Goal: Information Seeking & Learning: Find specific fact

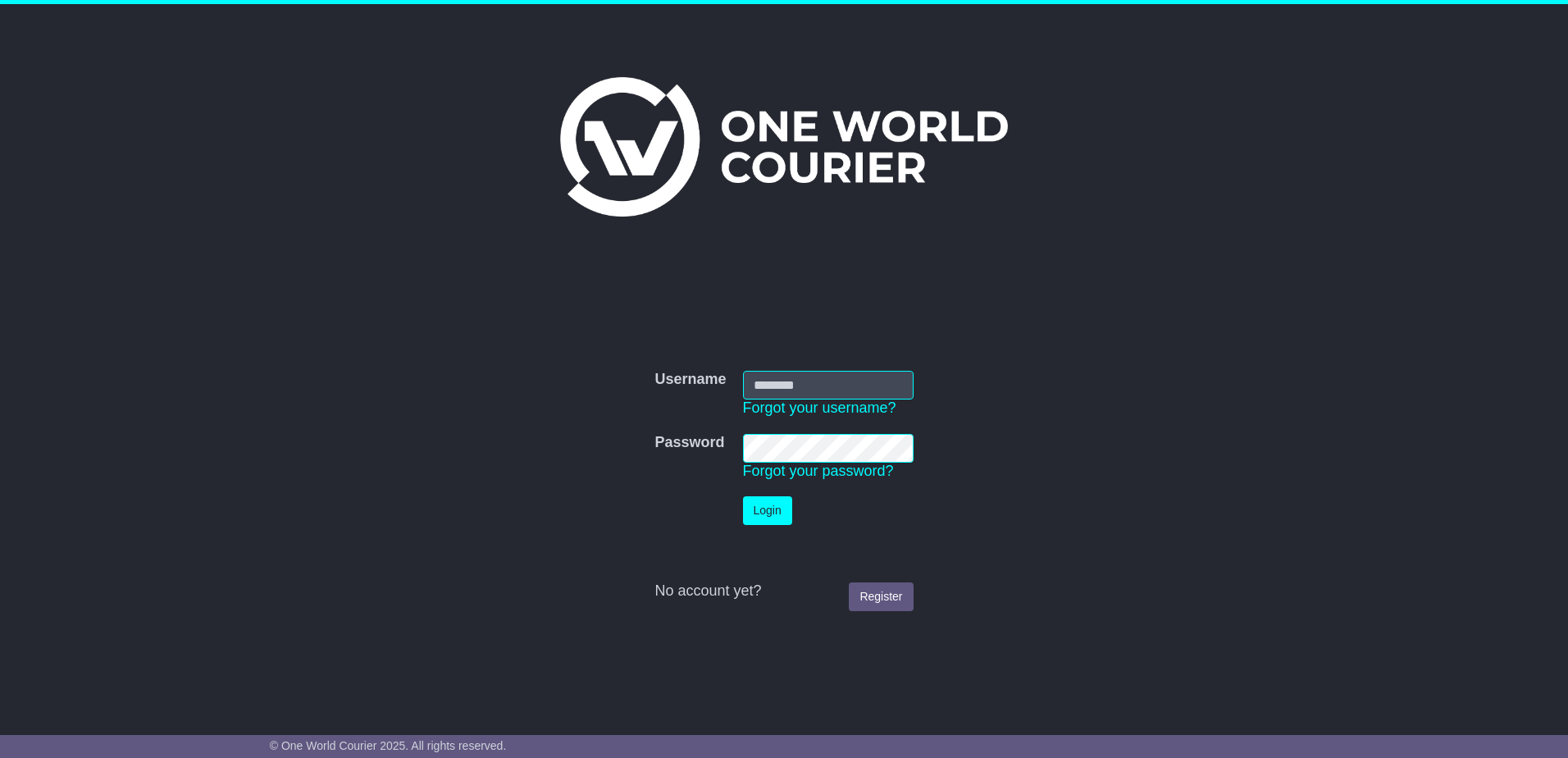
type input "**********"
click at [773, 506] on button "Login" at bounding box center [766, 510] width 49 height 29
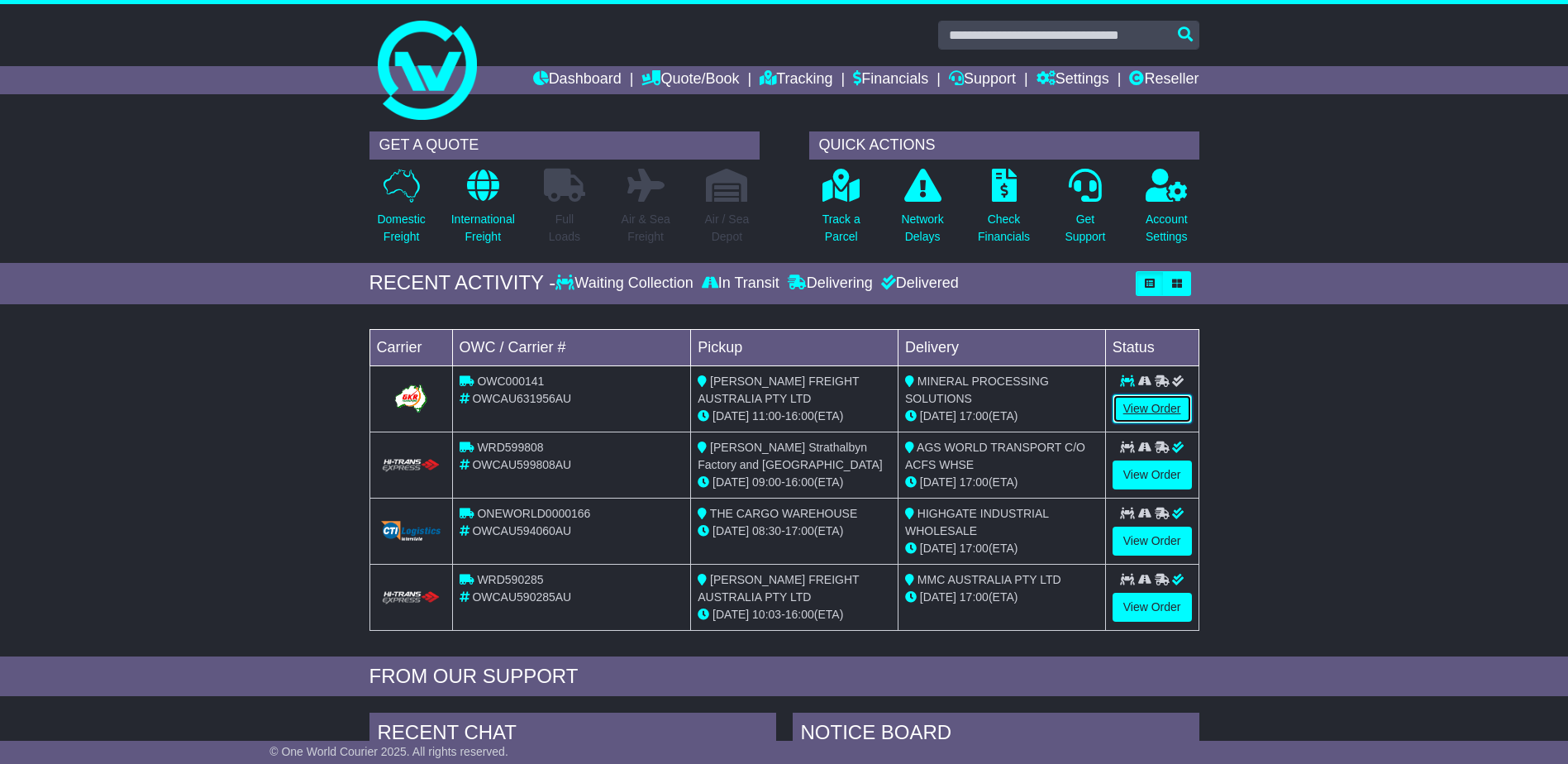
click at [1151, 408] on link "View Order" at bounding box center [1152, 408] width 79 height 29
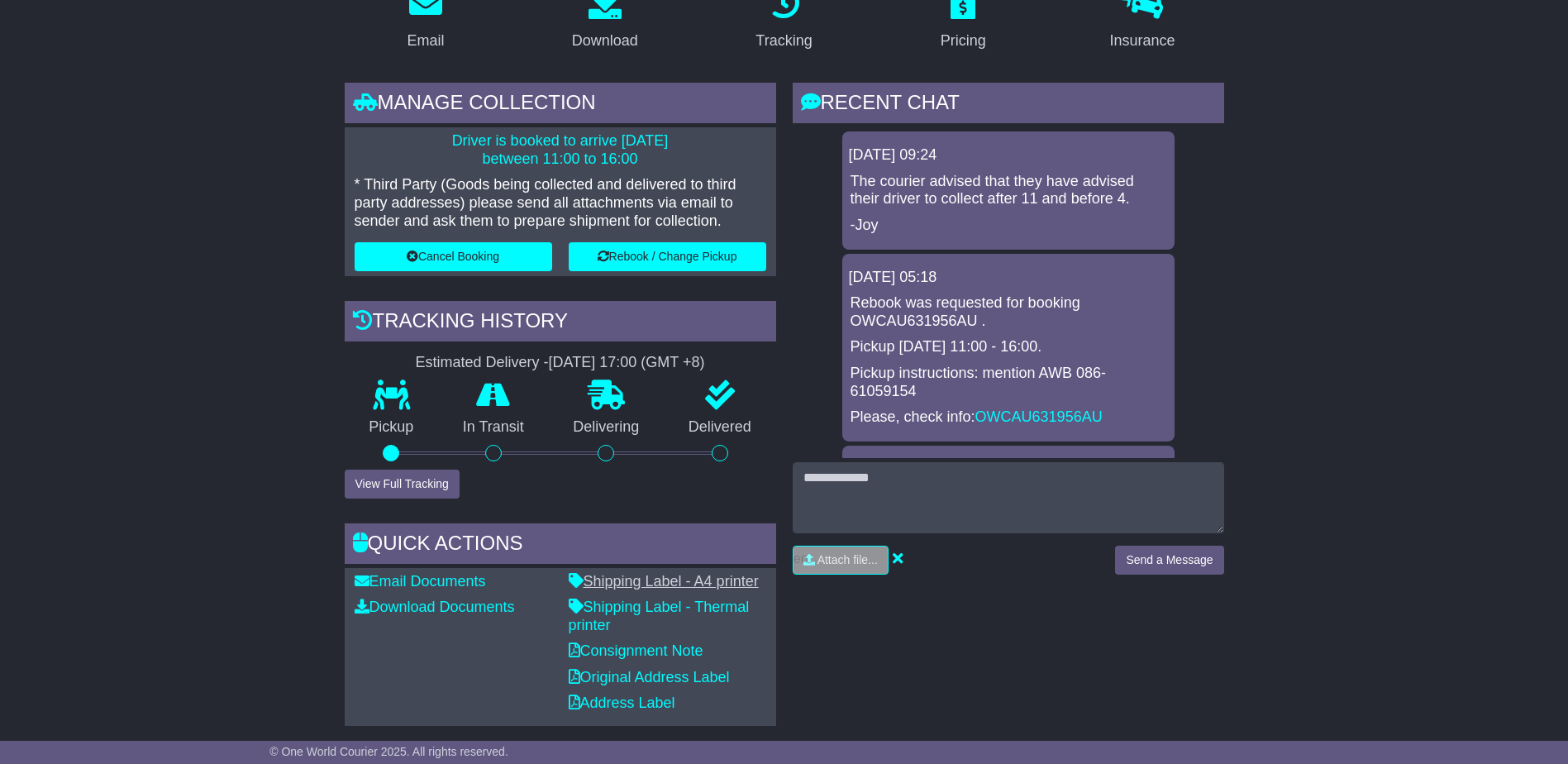
scroll to position [248, 0]
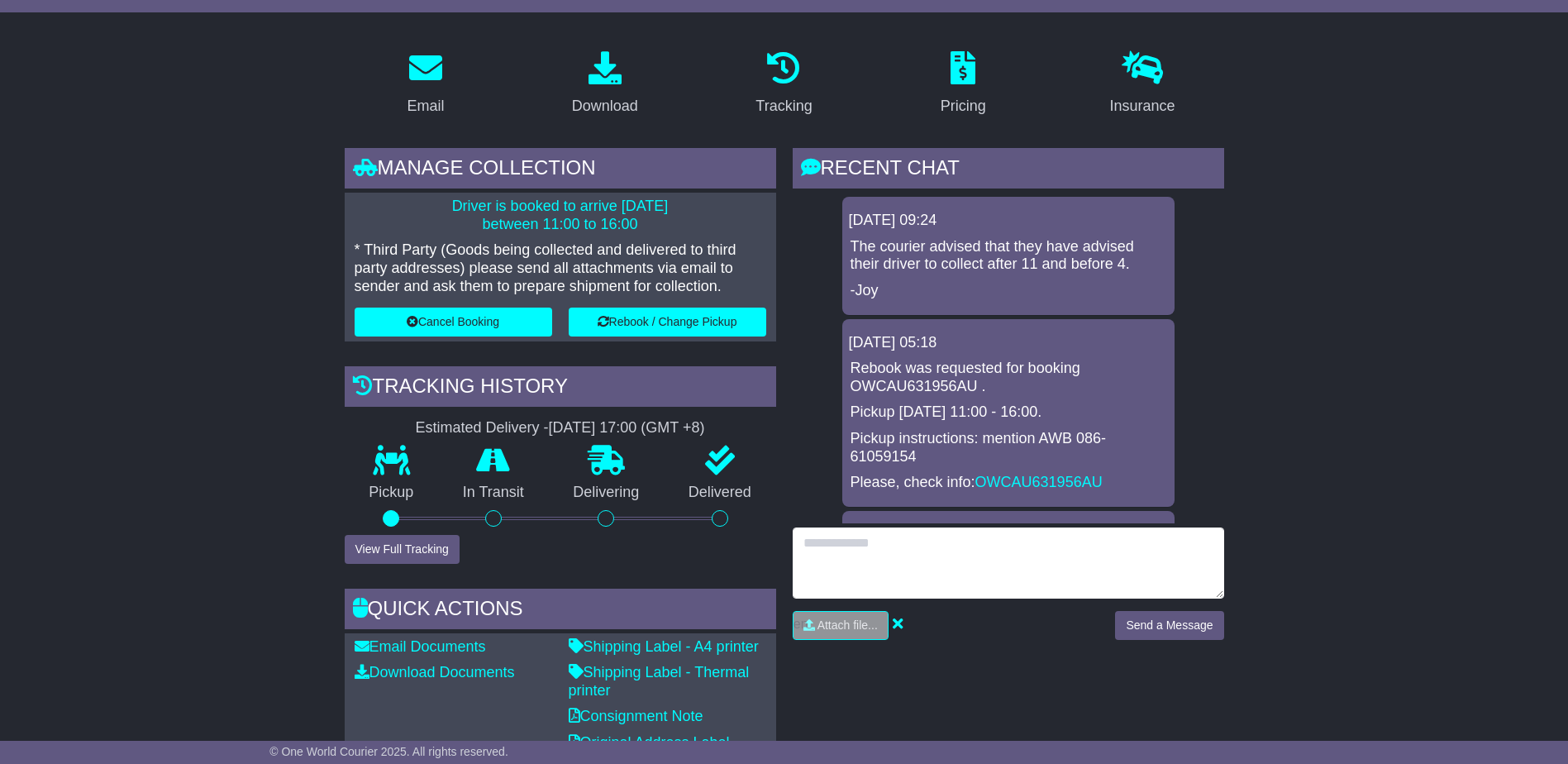
click at [880, 546] on textarea at bounding box center [1008, 563] width 431 height 71
type textarea "**********"
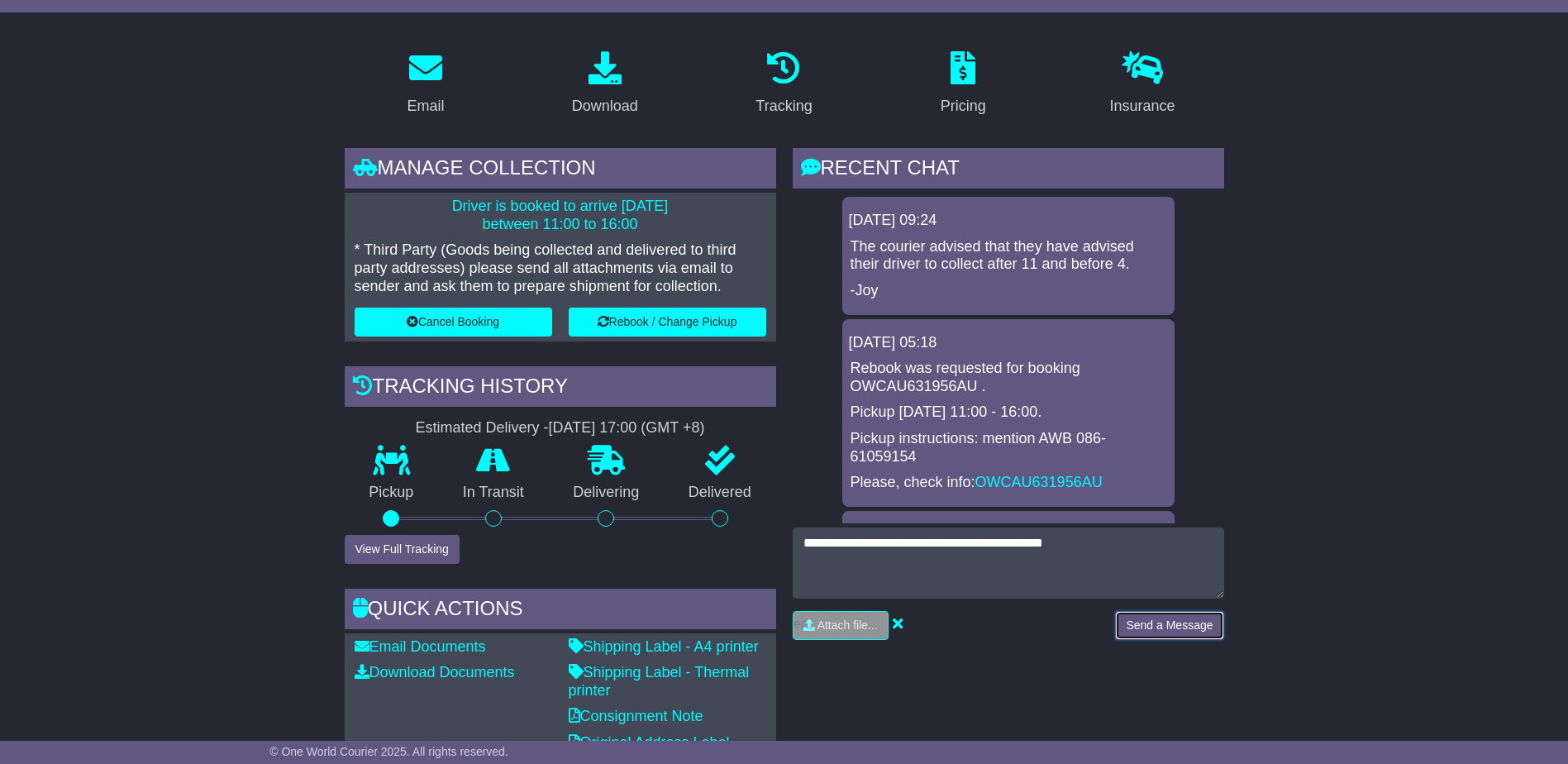
click at [1182, 620] on button "Send a Message" at bounding box center [1168, 625] width 108 height 29
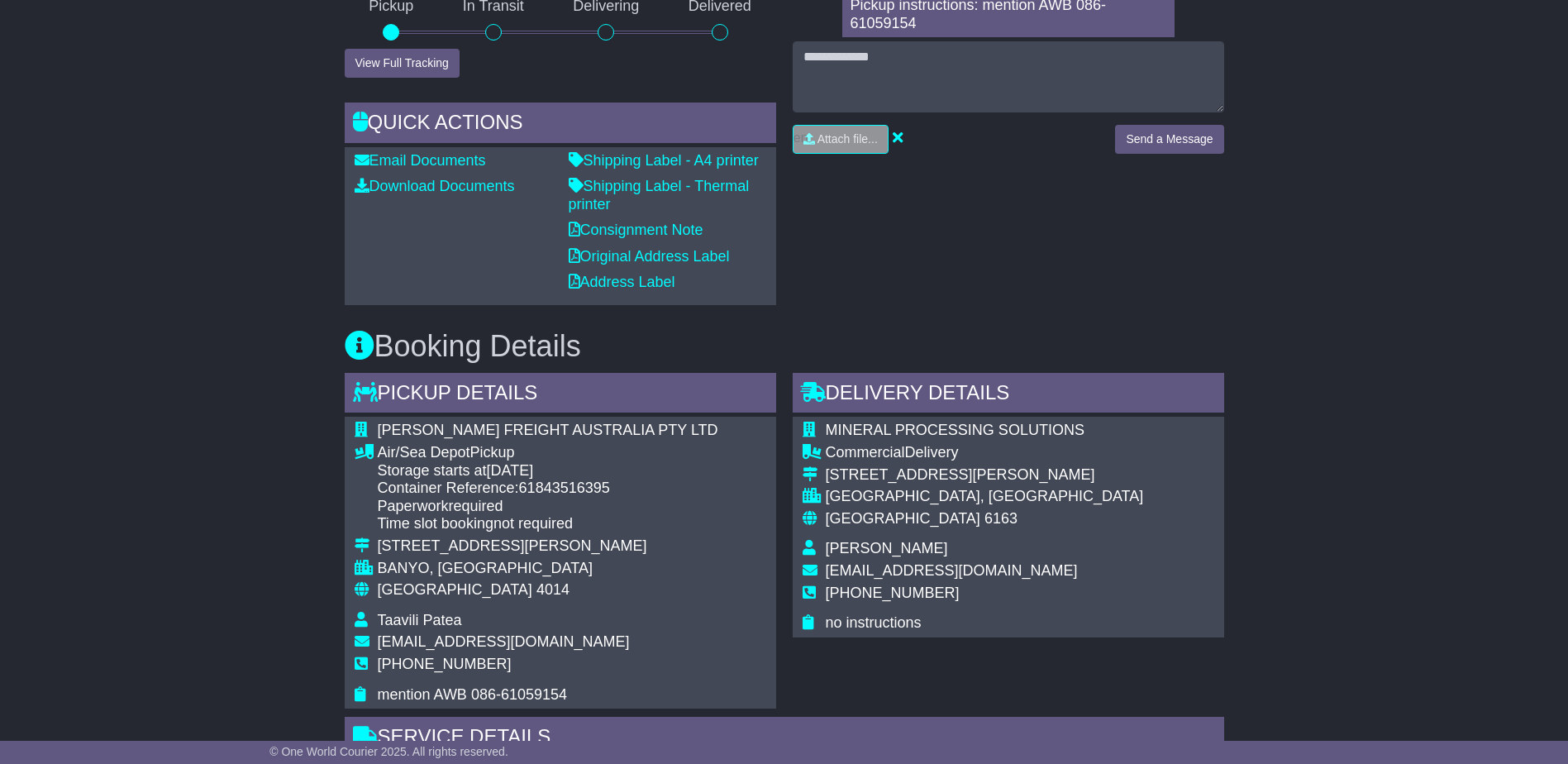
scroll to position [744, 0]
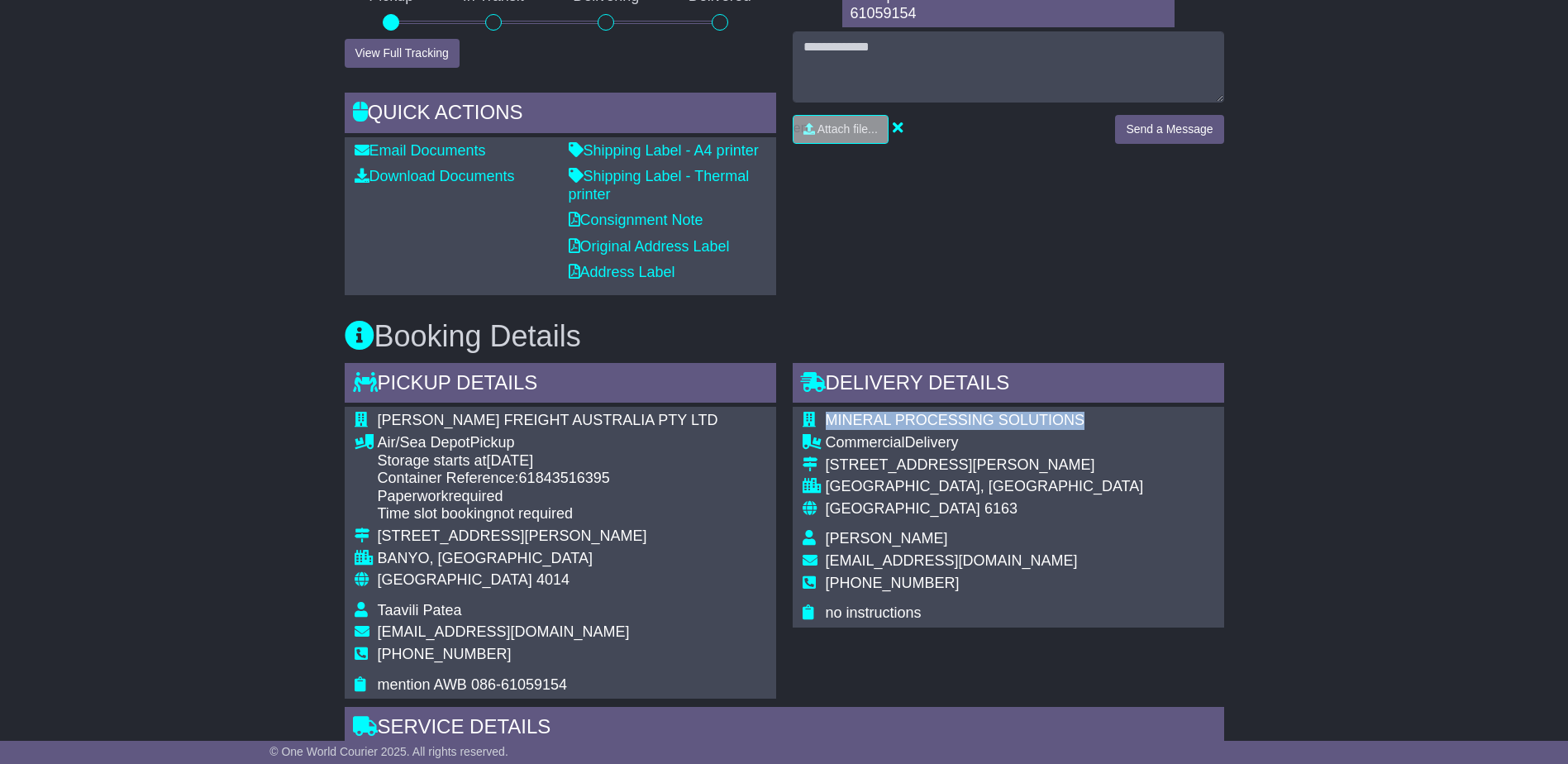
drag, startPoint x: 829, startPoint y: 420, endPoint x: 1062, endPoint y: 422, distance: 233.0
click at [1062, 422] on span "MINERAL PROCESSING SOLUTIONS" at bounding box center [954, 419] width 259 height 16
click at [1072, 417] on div "MINERAL PROCESSING SOLUTIONS Commercial Delivery 40 MIGUEL ROAD BIBRA LAKE, WA …" at bounding box center [1008, 516] width 431 height 220
drag, startPoint x: 1061, startPoint y: 416, endPoint x: 829, endPoint y: 409, distance: 232.1
click at [829, 409] on div "MINERAL PROCESSING SOLUTIONS Commercial Delivery 40 MIGUEL ROAD BIBRA LAKE, WA …" at bounding box center [1008, 516] width 431 height 220
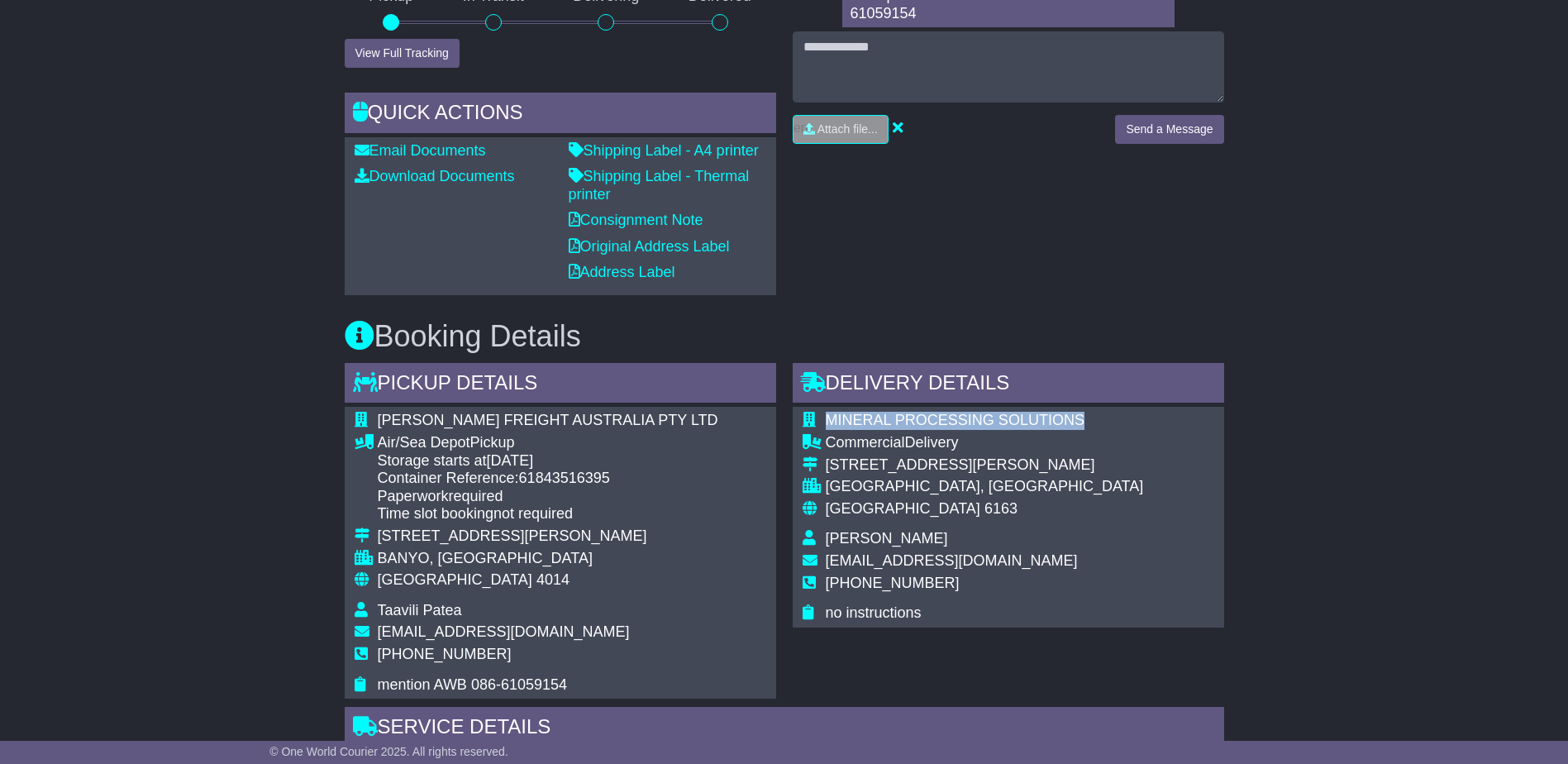
copy div "MINERAL PROCESSING SOLUTIONS"
drag, startPoint x: 943, startPoint y: 463, endPoint x: 827, endPoint y: 466, distance: 116.0
click at [827, 466] on div "40 MIGUEL ROAD" at bounding box center [984, 465] width 318 height 18
copy div "40 MIGUEL ROAD"
drag, startPoint x: 952, startPoint y: 487, endPoint x: 828, endPoint y: 481, distance: 124.1
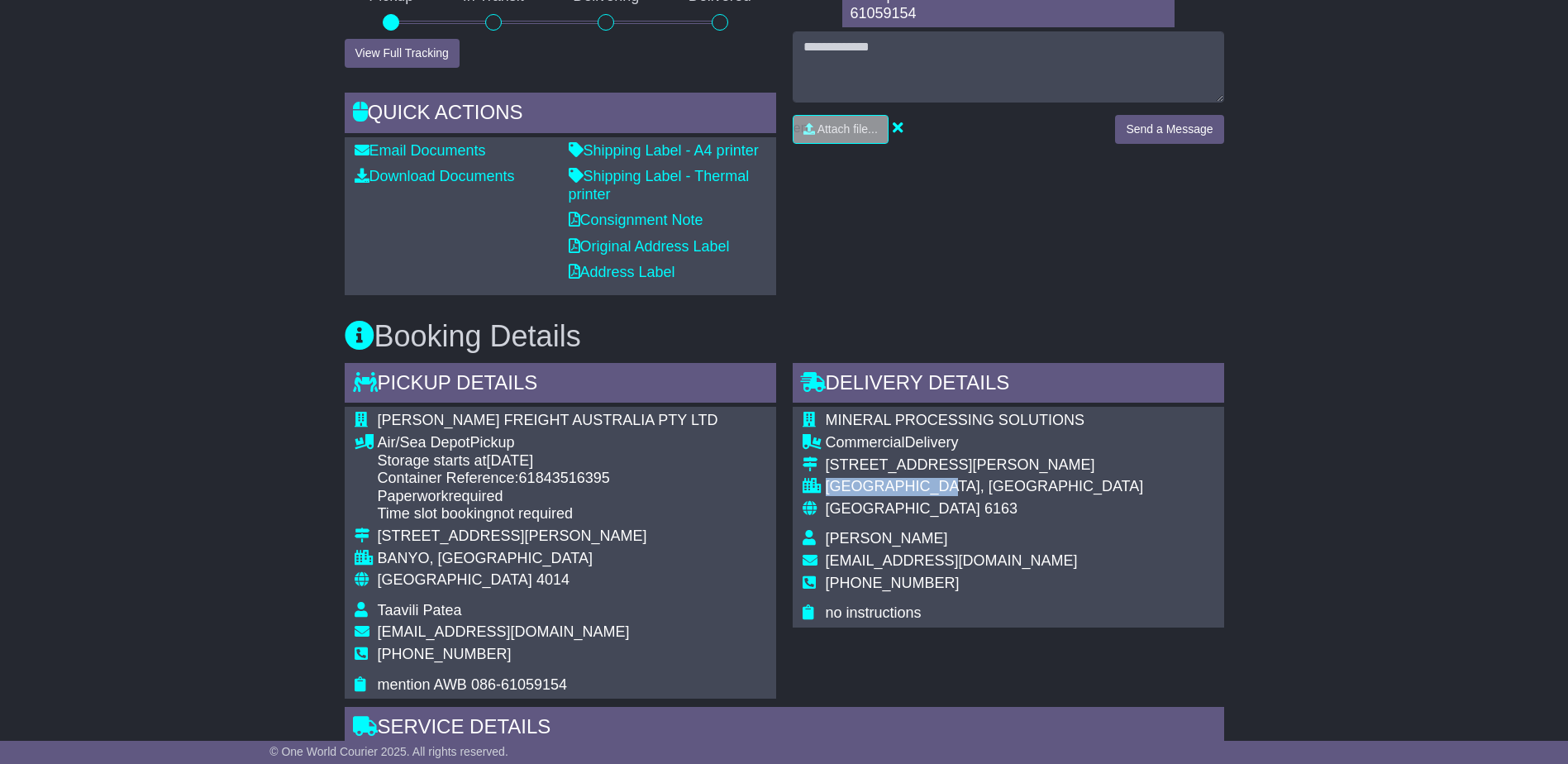
click at [828, 481] on div "BIBRA LAKE, WA" at bounding box center [984, 487] width 318 height 18
copy div "BIBRA LAKE, WA"
drag, startPoint x: 980, startPoint y: 562, endPoint x: 825, endPoint y: 561, distance: 155.0
click at [825, 561] on span "Parts@opsaust.com.au" at bounding box center [952, 560] width 252 height 16
copy span "Parts@opsaust.com.au"
